Goal: Task Accomplishment & Management: Manage account settings

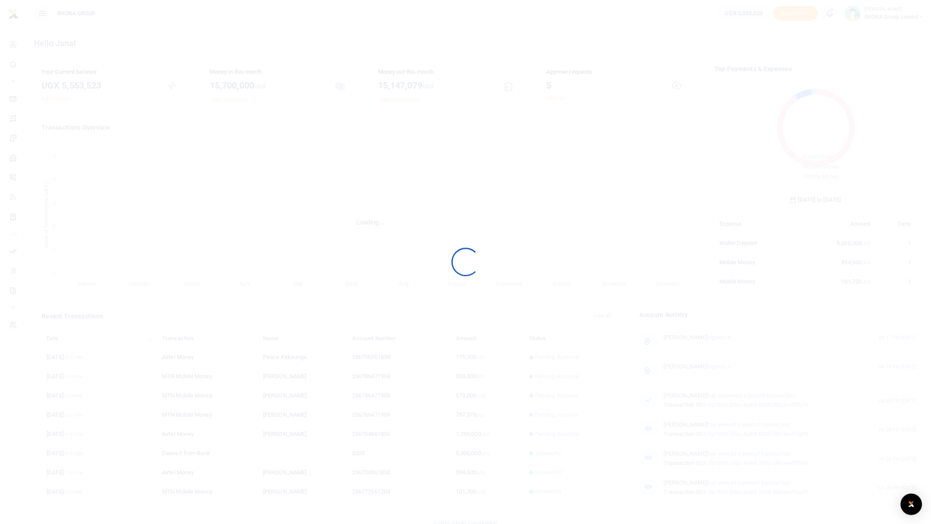
scroll to position [9, 9]
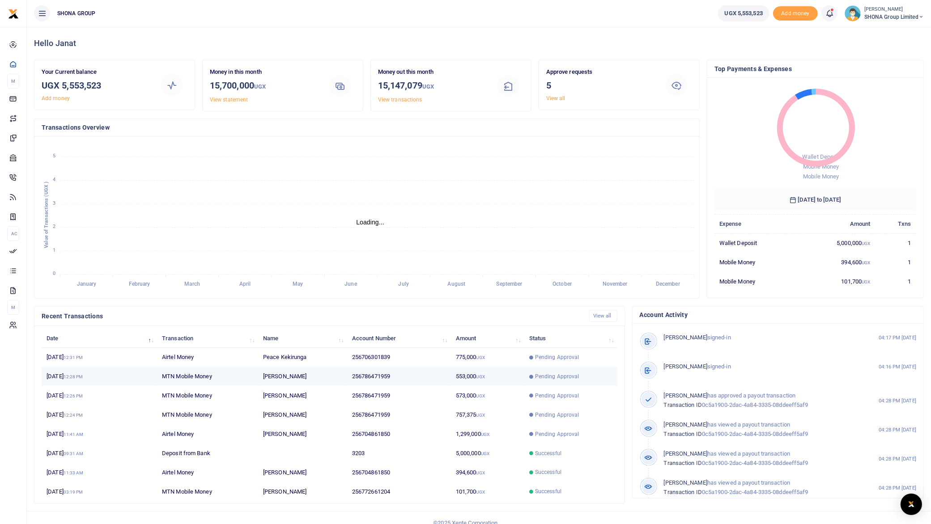
click at [470, 374] on td "553,000 UGX" at bounding box center [487, 376] width 73 height 19
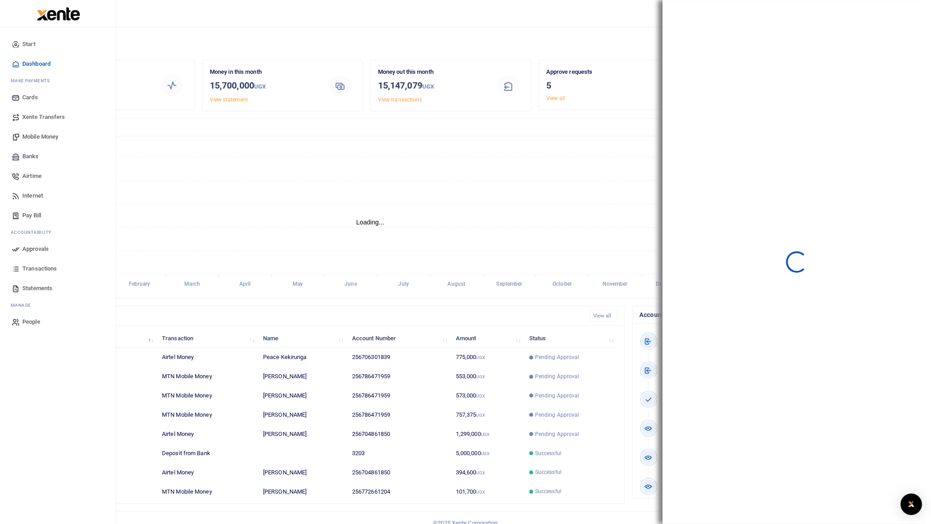
click at [33, 245] on span "Approvals" at bounding box center [35, 249] width 26 height 9
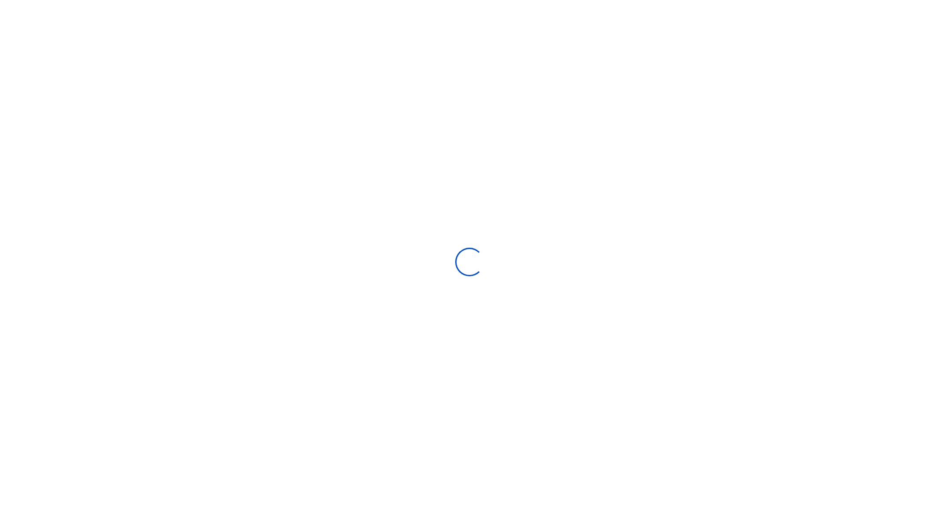
select select
type input "[DATE] - [DATE]"
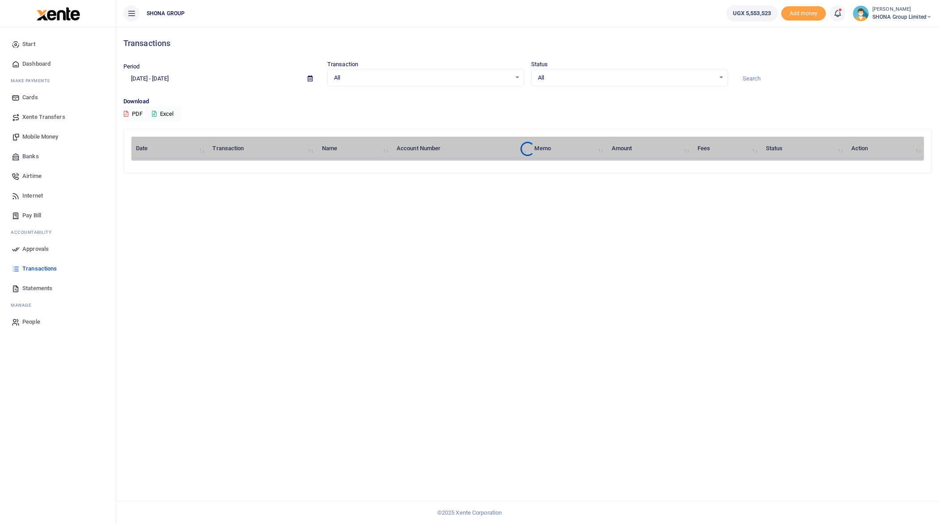
click at [35, 246] on span "Approvals" at bounding box center [35, 249] width 26 height 9
click at [35, 247] on span "Approvals" at bounding box center [35, 249] width 26 height 9
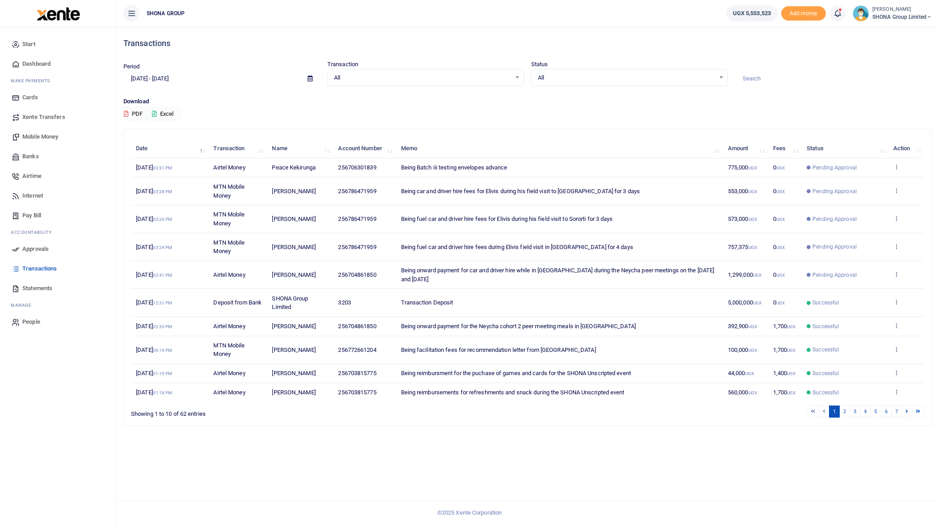
click at [33, 248] on span "Approvals" at bounding box center [35, 249] width 26 height 9
click at [34, 247] on span "Approvals" at bounding box center [35, 249] width 26 height 9
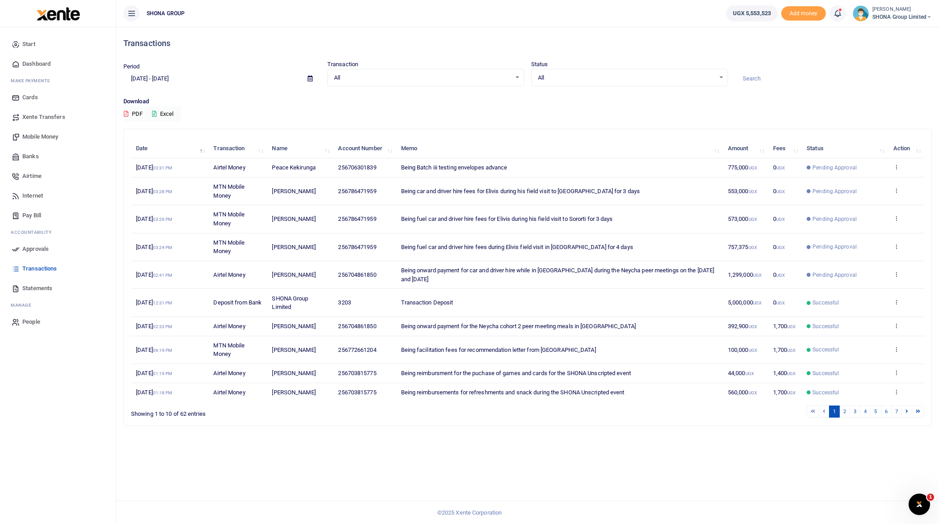
click at [36, 247] on span "Approvals" at bounding box center [35, 249] width 26 height 9
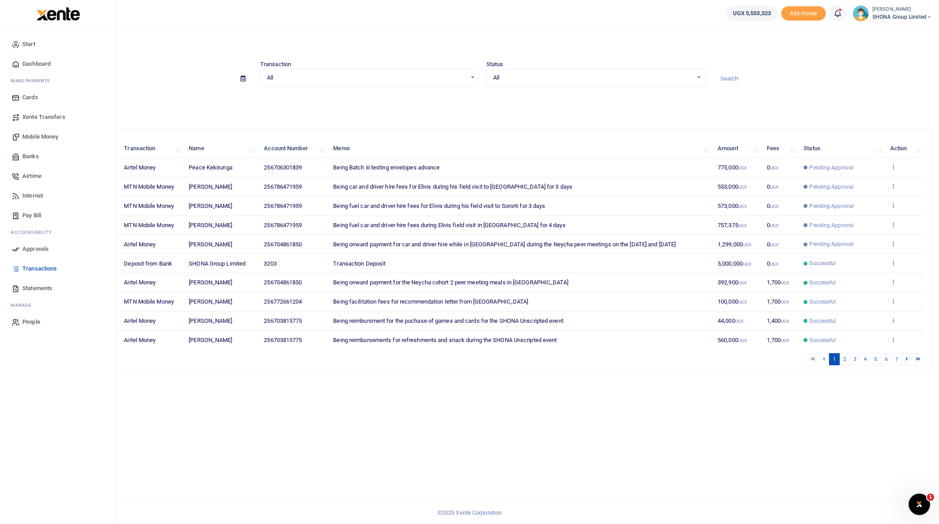
click at [27, 247] on span "Approvals" at bounding box center [35, 249] width 26 height 9
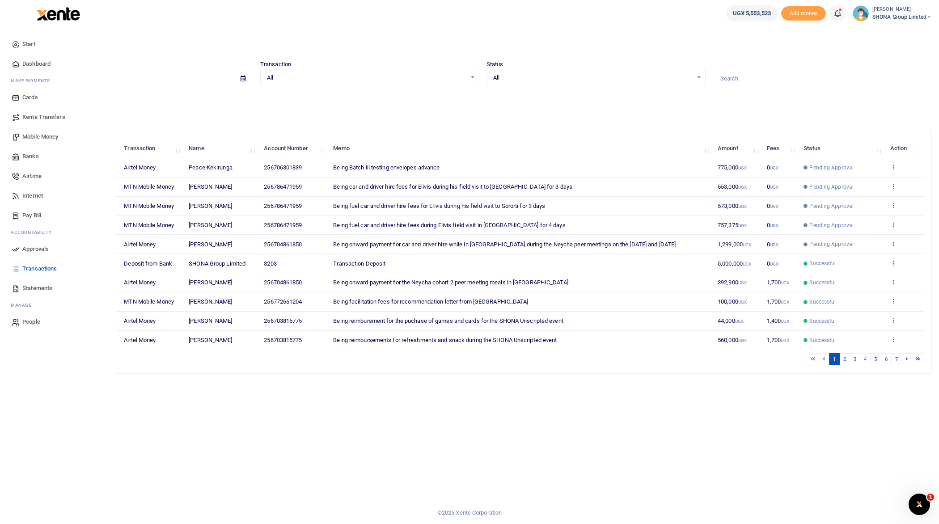
click at [27, 247] on span "Approvals" at bounding box center [35, 249] width 26 height 9
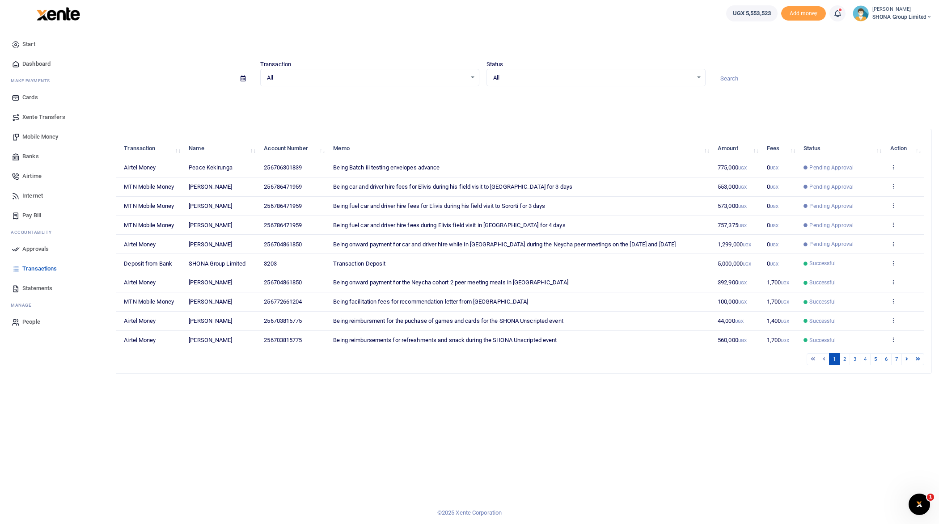
click at [27, 247] on span "Approvals" at bounding box center [35, 249] width 26 height 9
click at [35, 246] on span "Approvals" at bounding box center [35, 249] width 26 height 9
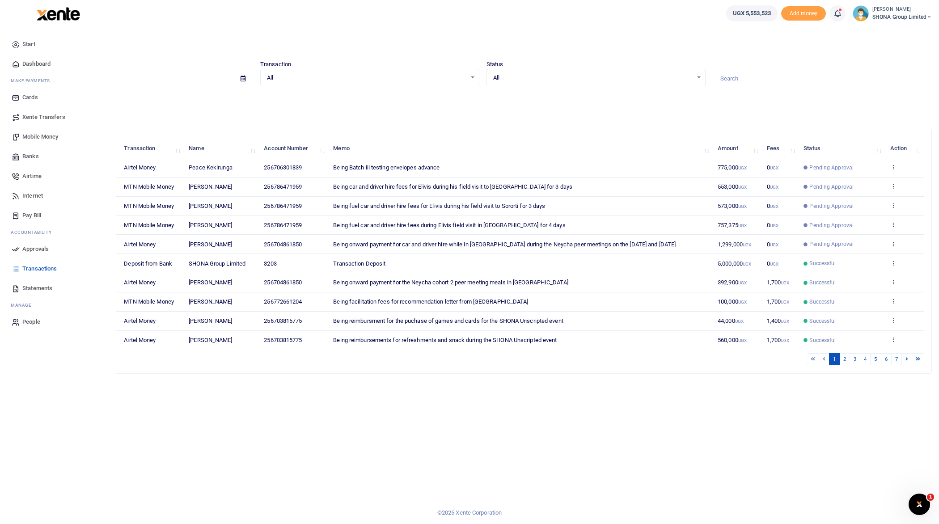
click at [35, 246] on span "Approvals" at bounding box center [35, 249] width 26 height 9
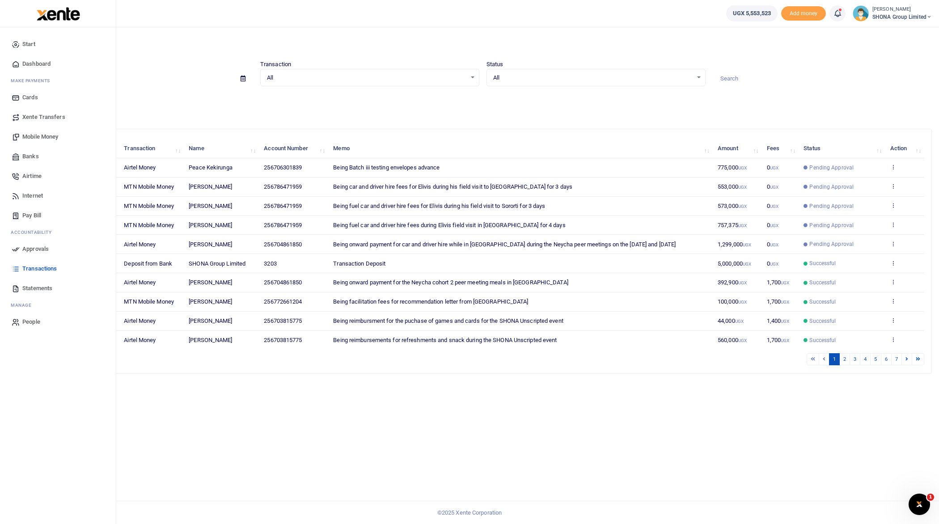
click at [35, 246] on span "Approvals" at bounding box center [35, 249] width 26 height 9
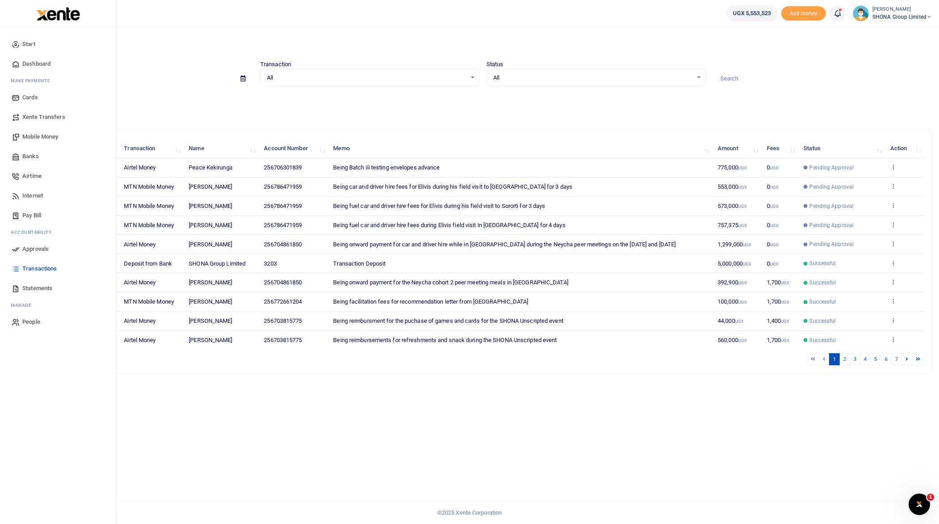
click at [35, 246] on span "Approvals" at bounding box center [35, 249] width 26 height 9
click at [43, 248] on span "Approvals" at bounding box center [35, 249] width 26 height 9
click at [42, 248] on span "Approvals" at bounding box center [35, 249] width 26 height 9
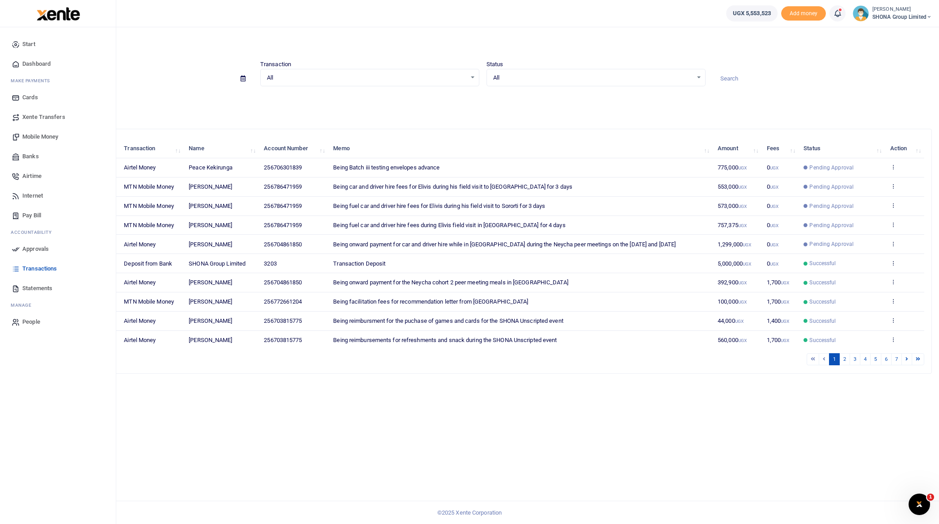
click at [42, 248] on span "Approvals" at bounding box center [35, 249] width 26 height 9
click at [44, 138] on span "Mobile Money" at bounding box center [40, 136] width 36 height 9
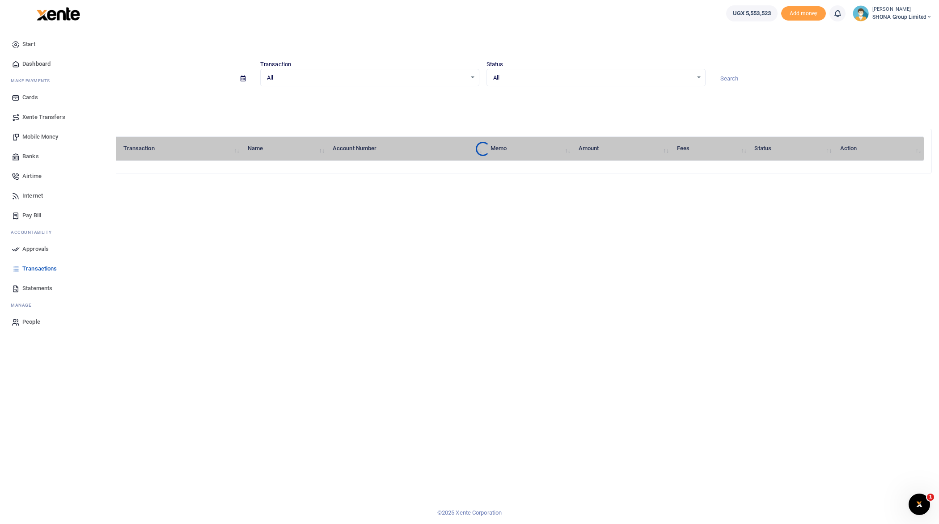
click at [36, 249] on span "Approvals" at bounding box center [35, 249] width 26 height 9
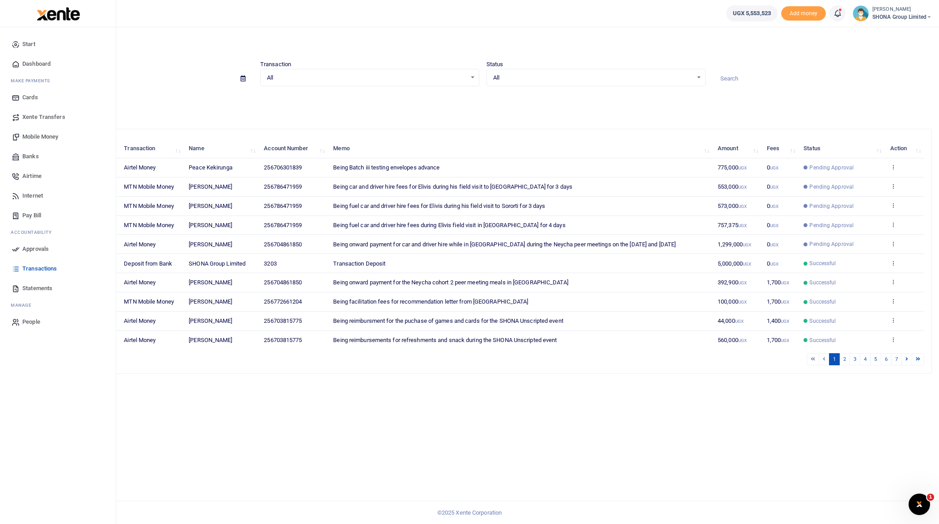
click at [35, 285] on span "Statements" at bounding box center [37, 288] width 30 height 9
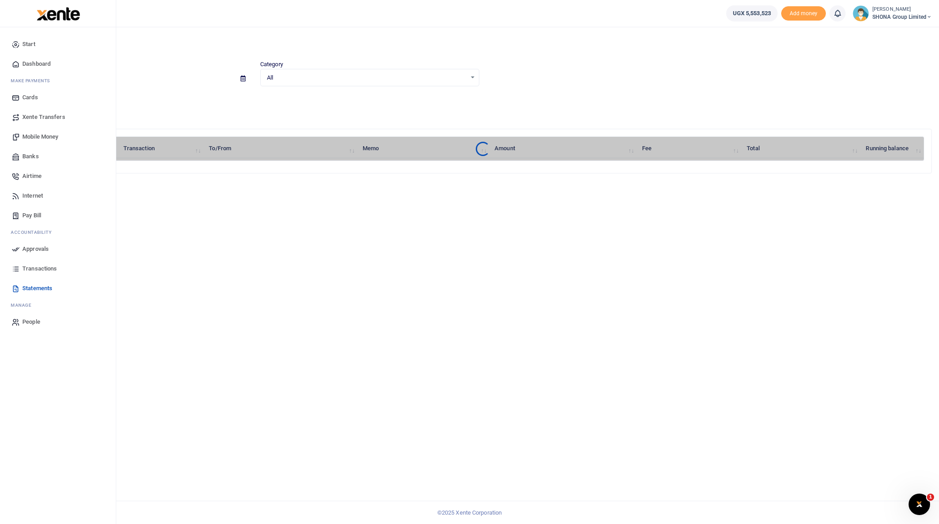
click at [30, 245] on span "Approvals" at bounding box center [35, 249] width 26 height 9
click at [34, 254] on link "Approvals" at bounding box center [58, 249] width 102 height 20
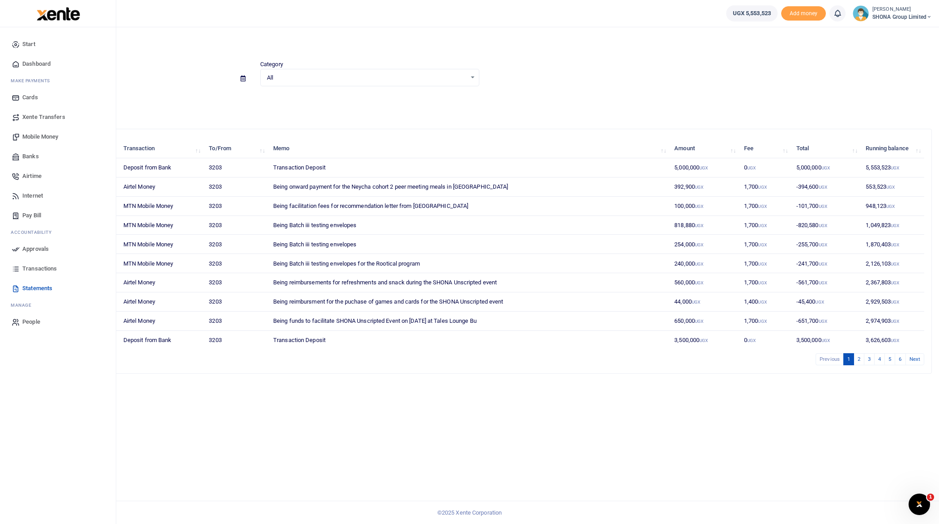
click at [37, 248] on span "Approvals" at bounding box center [35, 249] width 26 height 9
click at [36, 242] on link "Approvals" at bounding box center [58, 249] width 102 height 20
click at [36, 243] on link "Approvals" at bounding box center [58, 249] width 102 height 20
click at [35, 244] on link "Approvals" at bounding box center [58, 249] width 102 height 20
click at [36, 137] on span "Mobile Money" at bounding box center [40, 136] width 36 height 9
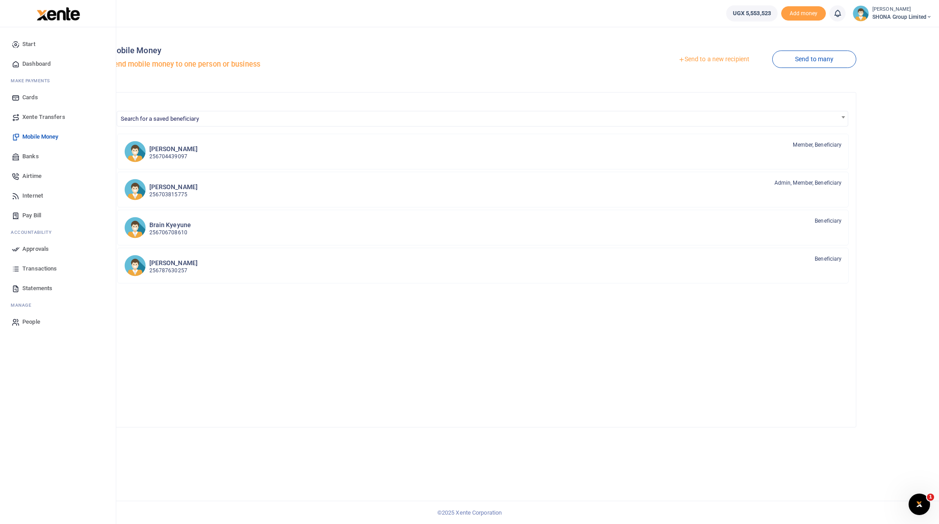
click at [32, 248] on span "Approvals" at bounding box center [35, 249] width 26 height 9
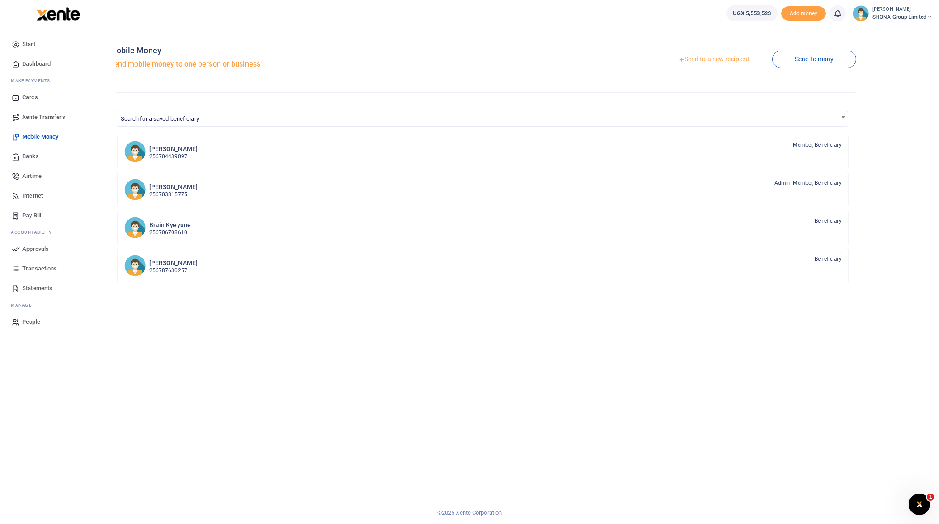
click at [32, 248] on span "Approvals" at bounding box center [35, 249] width 26 height 9
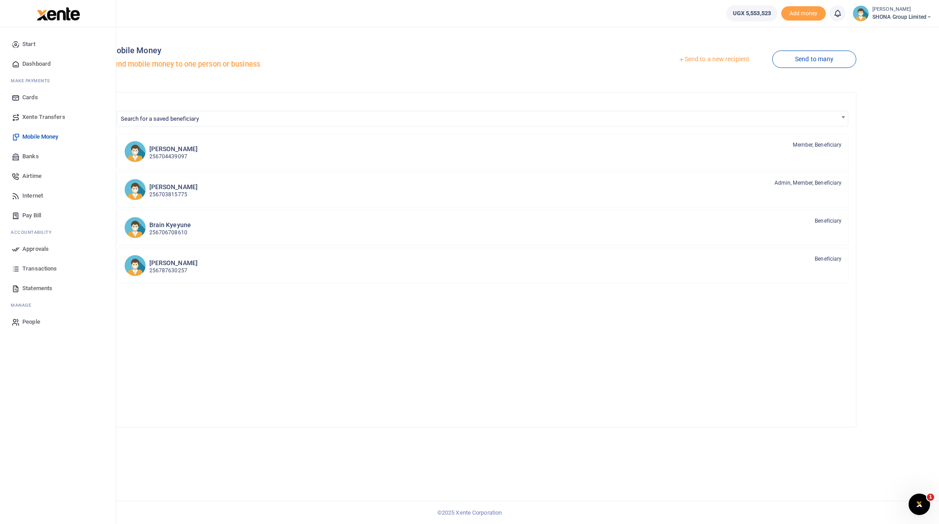
click at [32, 248] on span "Approvals" at bounding box center [35, 249] width 26 height 9
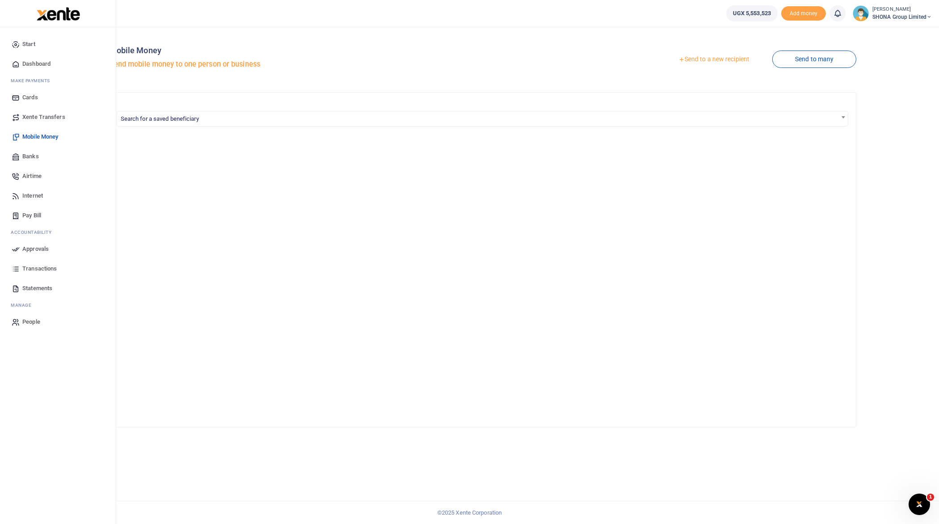
click at [45, 250] on span "Approvals" at bounding box center [35, 249] width 26 height 9
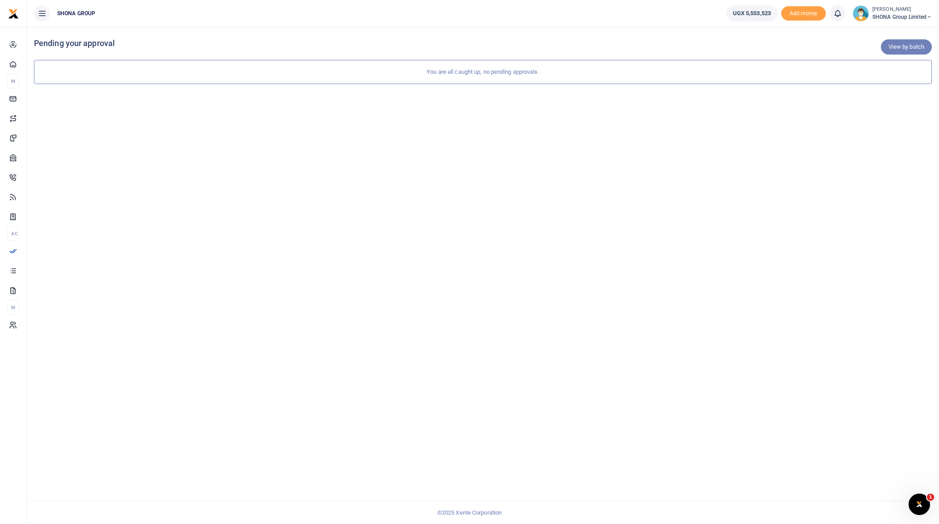
click at [898, 47] on link "View by batch" at bounding box center [906, 46] width 51 height 15
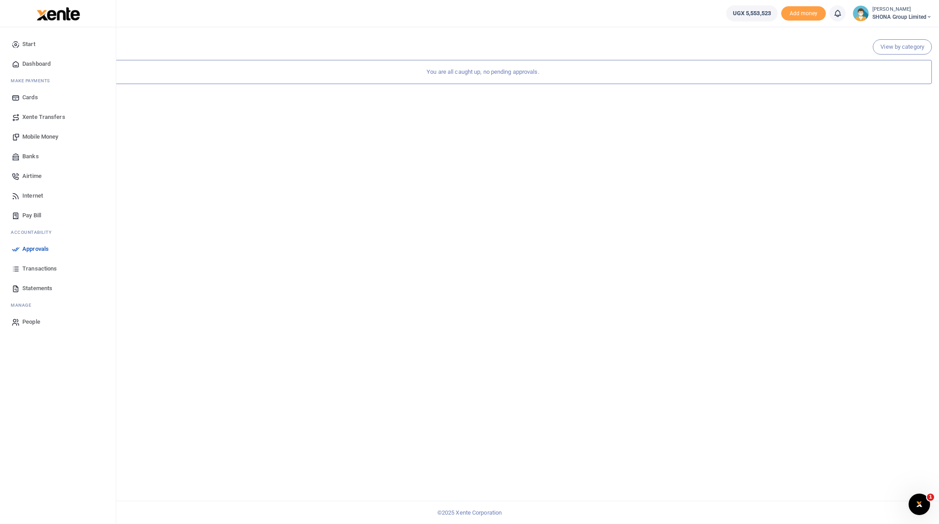
click at [43, 264] on span "Transactions" at bounding box center [39, 268] width 34 height 9
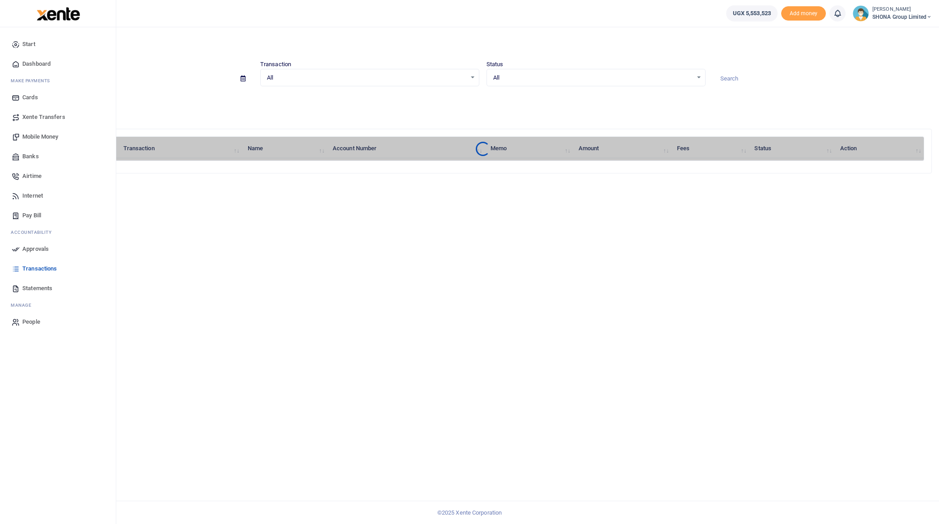
click at [32, 250] on span "Approvals" at bounding box center [35, 249] width 26 height 9
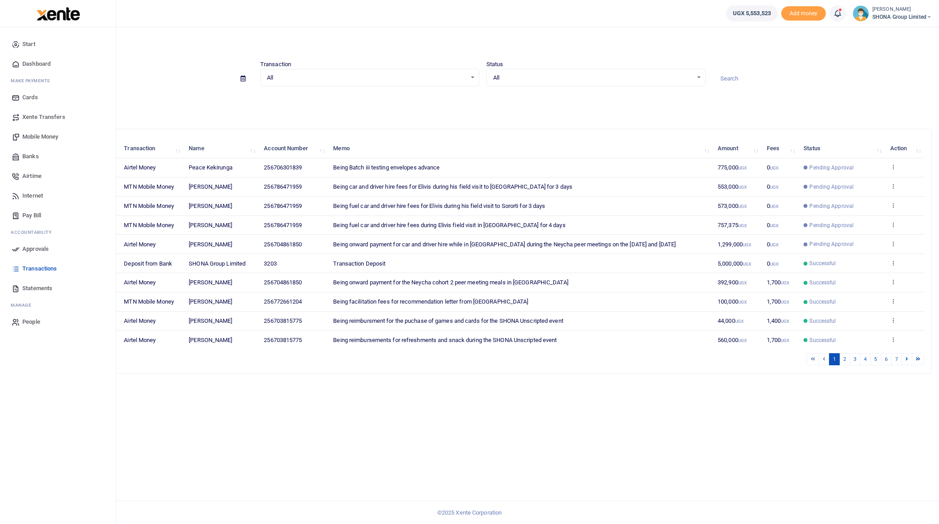
click at [35, 244] on link "Approvals" at bounding box center [58, 249] width 102 height 20
click at [35, 247] on span "Approvals" at bounding box center [35, 249] width 26 height 9
click at [45, 246] on span "Approvals" at bounding box center [35, 249] width 26 height 9
click at [35, 248] on span "Approvals" at bounding box center [35, 249] width 26 height 9
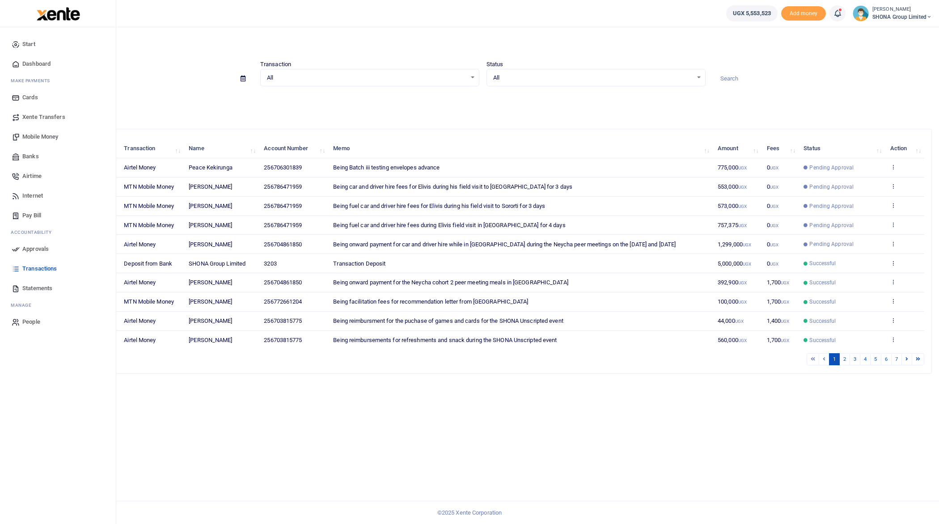
click at [35, 248] on span "Approvals" at bounding box center [35, 249] width 26 height 9
click at [40, 248] on span "Approvals" at bounding box center [35, 249] width 26 height 9
click at [39, 247] on span "Approvals" at bounding box center [35, 249] width 26 height 9
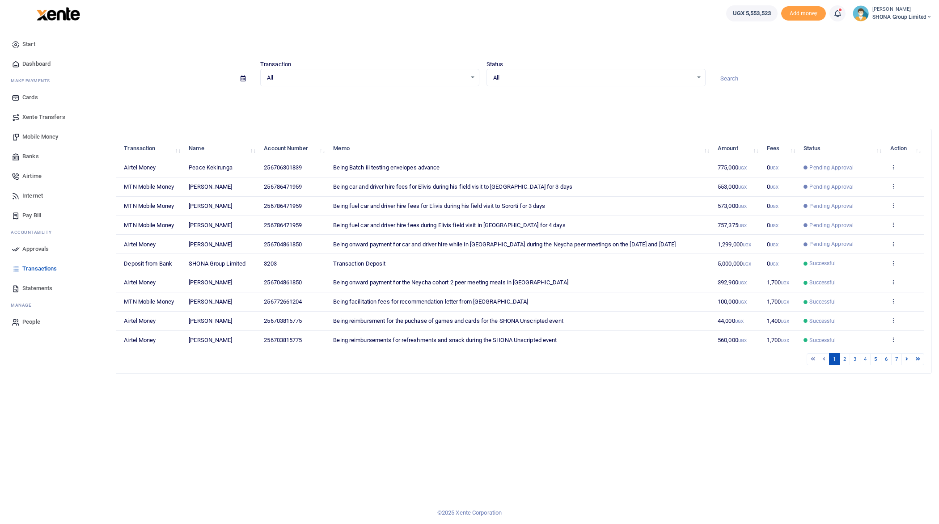
click at [39, 247] on span "Approvals" at bounding box center [35, 249] width 26 height 9
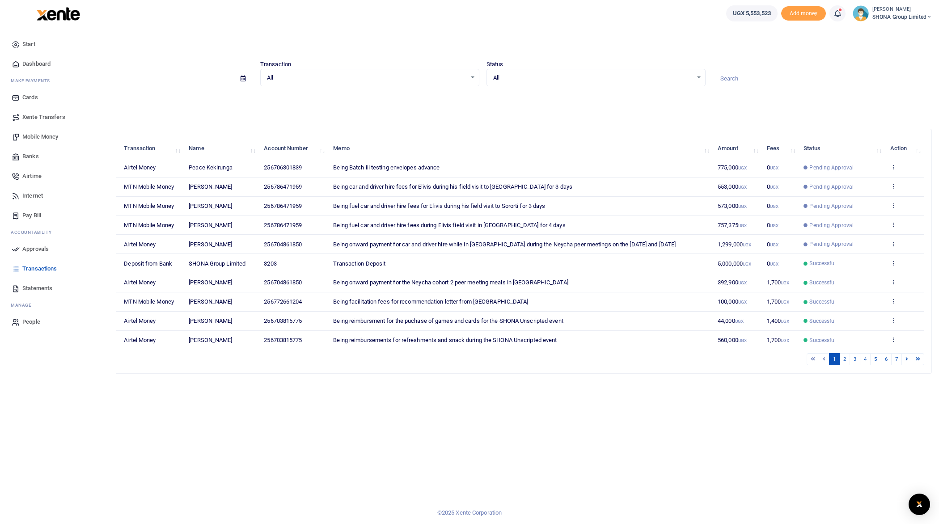
click at [39, 247] on span "Approvals" at bounding box center [35, 249] width 26 height 9
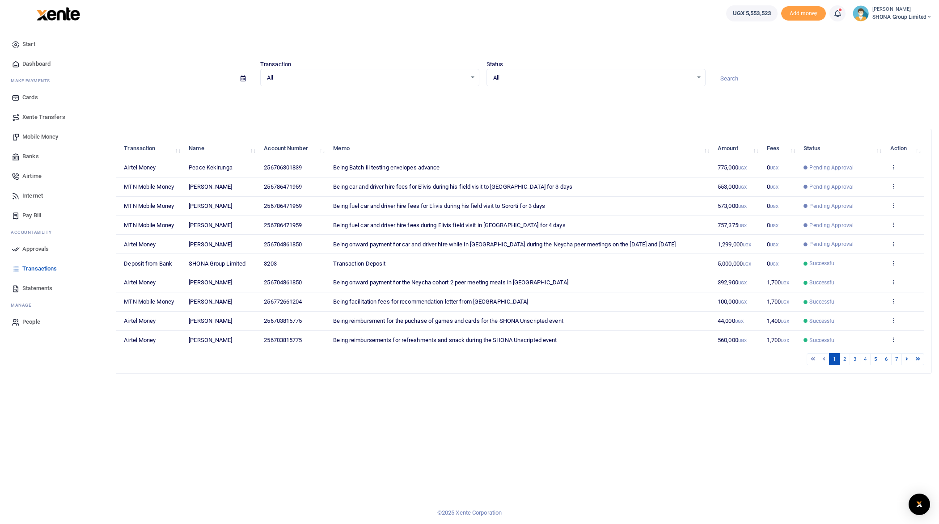
click at [39, 247] on span "Approvals" at bounding box center [35, 249] width 26 height 9
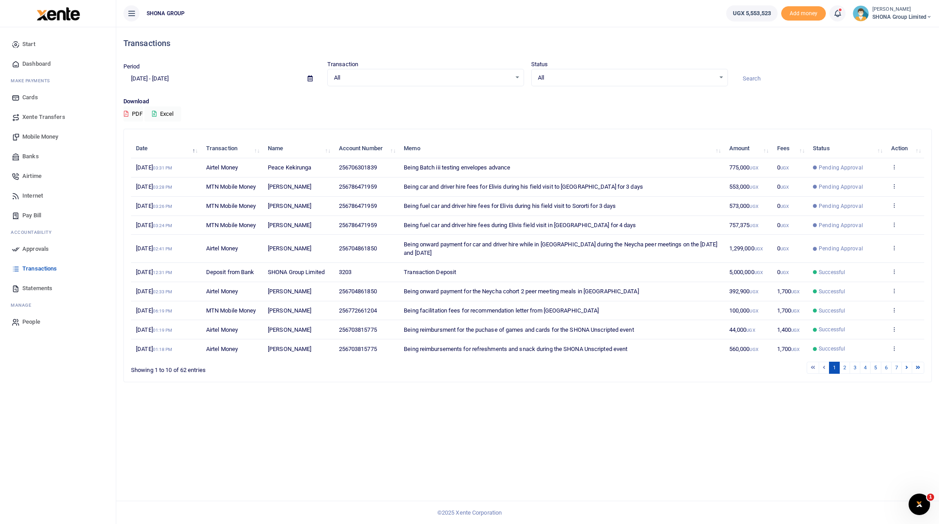
click at [34, 247] on span "Approvals" at bounding box center [35, 249] width 26 height 9
click at [32, 249] on span "Approvals" at bounding box center [35, 249] width 26 height 9
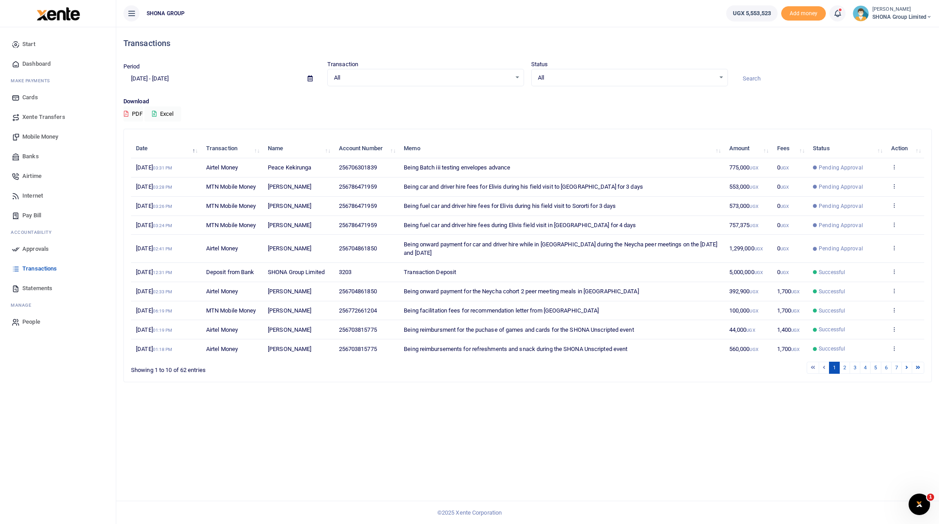
click at [32, 249] on span "Approvals" at bounding box center [35, 249] width 26 height 9
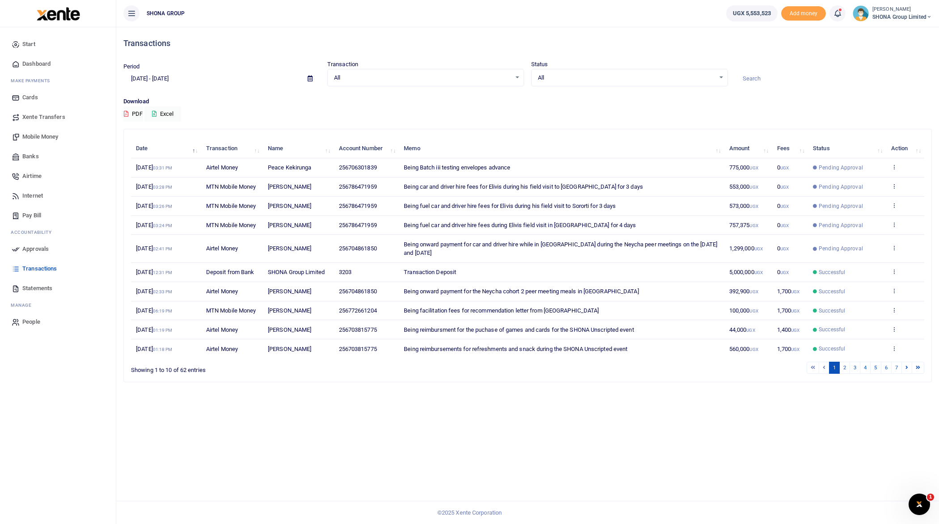
click at [32, 249] on span "Approvals" at bounding box center [35, 249] width 26 height 9
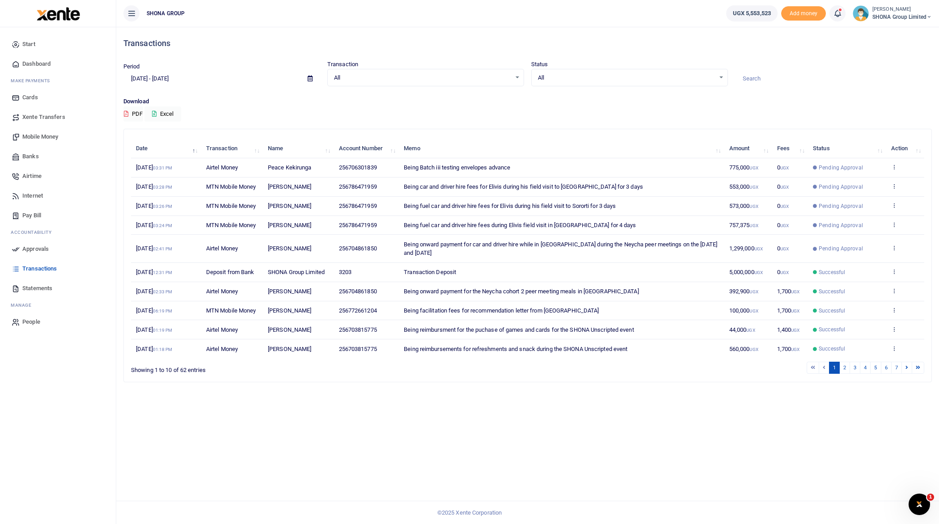
click at [32, 249] on span "Approvals" at bounding box center [35, 249] width 26 height 9
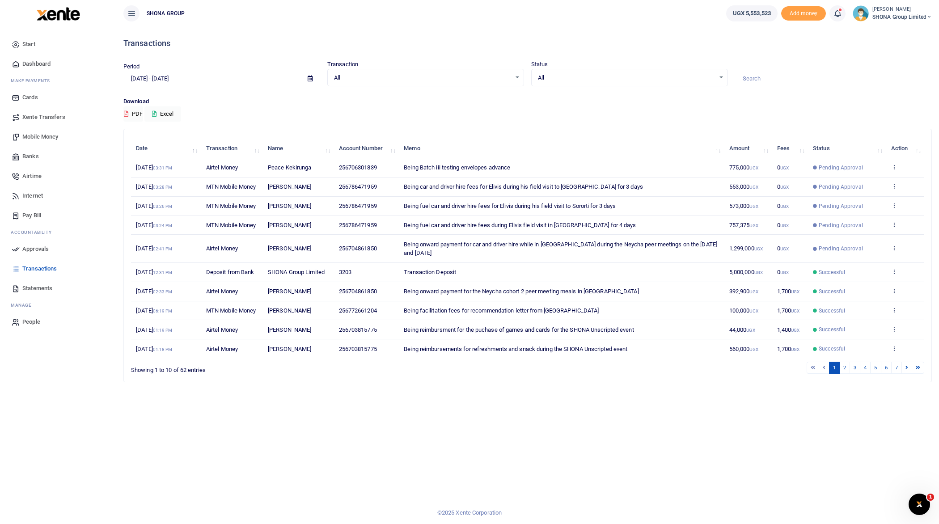
drag, startPoint x: 32, startPoint y: 249, endPoint x: 37, endPoint y: 255, distance: 8.3
click at [37, 255] on link "Approvals" at bounding box center [58, 249] width 102 height 20
click at [30, 247] on span "Approvals" at bounding box center [35, 249] width 26 height 9
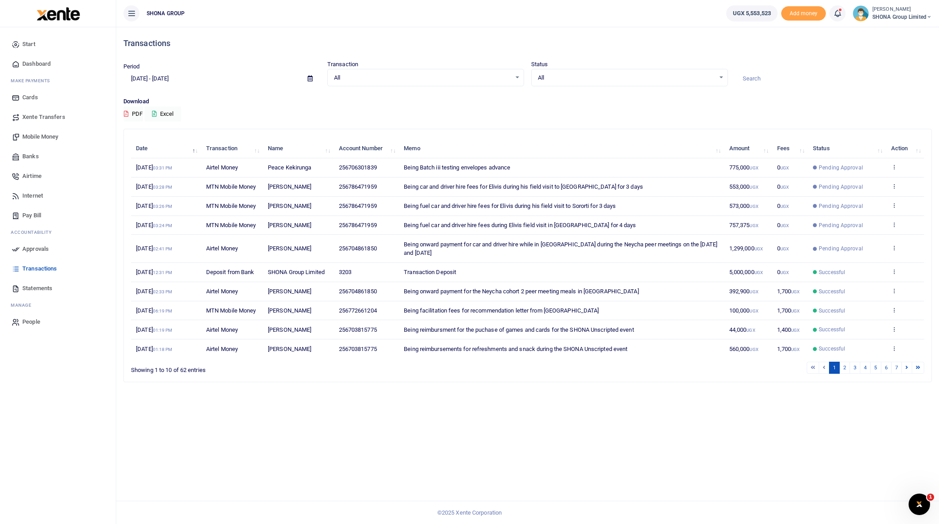
click at [30, 247] on span "Approvals" at bounding box center [35, 249] width 26 height 9
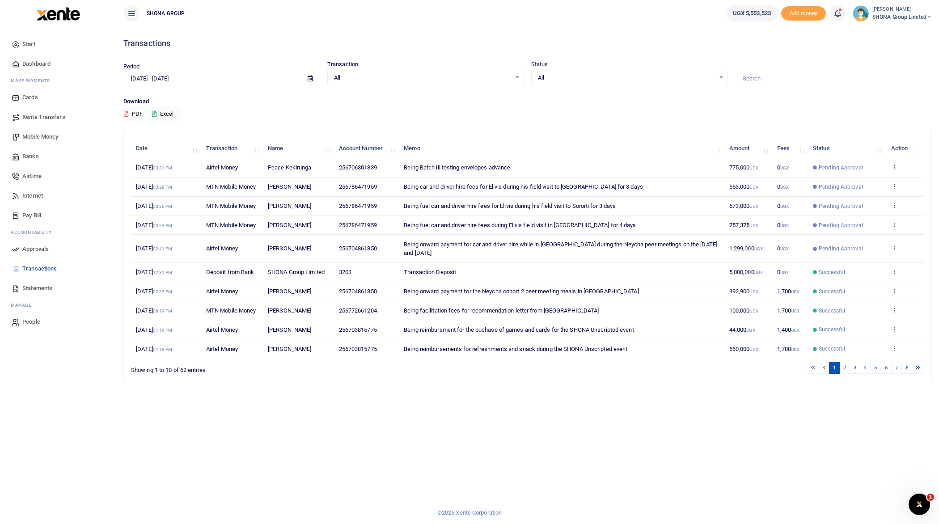
click at [30, 247] on span "Approvals" at bounding box center [35, 249] width 26 height 9
